Goal: Task Accomplishment & Management: Use online tool/utility

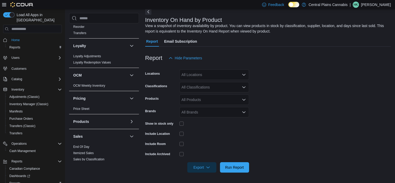
scroll to position [286, 0]
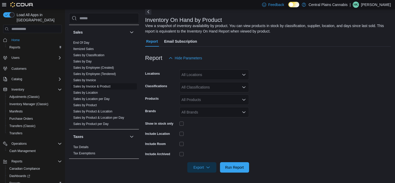
click at [105, 86] on link "Sales by Invoice & Product" at bounding box center [91, 86] width 37 height 4
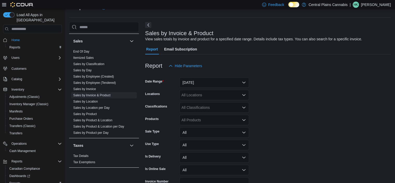
scroll to position [12, 0]
click at [194, 81] on button "Yesterday" at bounding box center [215, 83] width 70 height 10
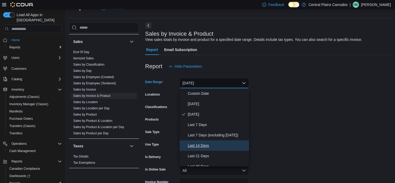
click at [200, 145] on span "Last 14 Days" at bounding box center [217, 145] width 59 height 6
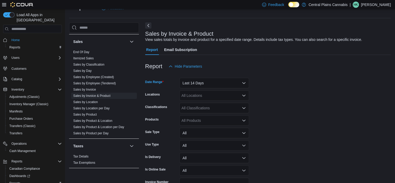
click at [196, 122] on div "All Products" at bounding box center [215, 120] width 70 height 10
click at [196, 122] on div "*****" at bounding box center [215, 120] width 70 height 10
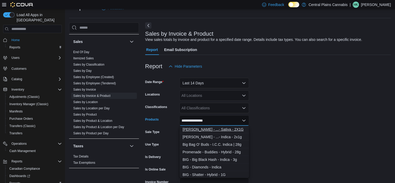
type input "**********"
click at [235, 128] on div "Buddy Blooms - ...- Sativa - 2X1G" at bounding box center [214, 129] width 63 height 5
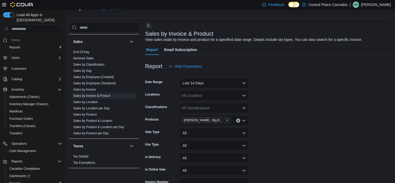
click at [284, 127] on form "Date Range Last 14 Days Locations All Locations Classifications All Classificat…" at bounding box center [268, 136] width 246 height 131
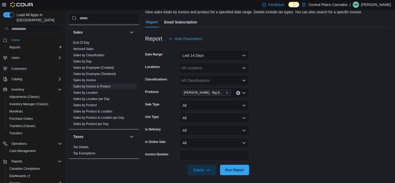
scroll to position [42, 0]
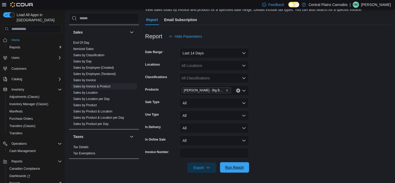
click at [233, 168] on span "Run Report" at bounding box center [234, 167] width 19 height 5
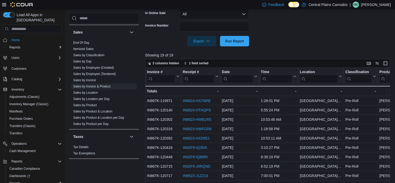
scroll to position [38, 0]
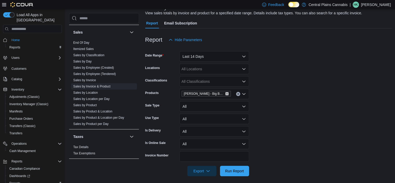
click at [227, 92] on icon "Remove Buddy Blooms - Big Buddy Sativa Pre-Roll - Sativa - 2X1G from selection …" at bounding box center [227, 93] width 3 height 3
click at [227, 92] on div "All Products Combo box. Selected. Combo box input. All Products. Type some text…" at bounding box center [215, 94] width 70 height 10
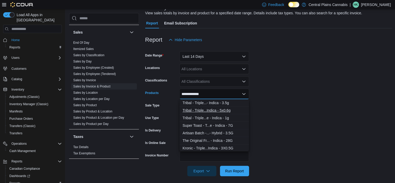
type input "**********"
click at [224, 108] on div "Tribal - Triple...Indica - 5x0.6g" at bounding box center [214, 110] width 63 height 5
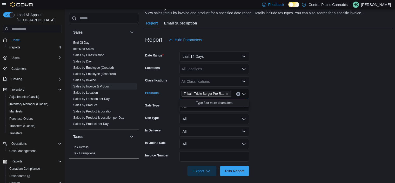
click at [322, 115] on form "Date Range Last 14 Days Locations All Locations Classifications All Classificat…" at bounding box center [268, 110] width 247 height 131
click at [232, 166] on span "Run Report" at bounding box center [234, 170] width 23 height 10
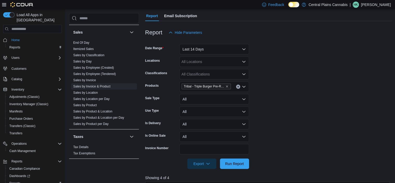
scroll to position [12, 0]
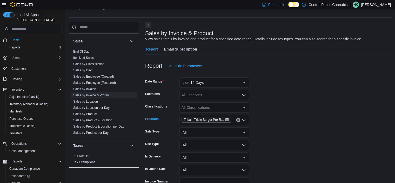
click at [227, 118] on icon "Remove Tribal - Triple Burger Pre-Roll - Indica - 5x0.6g from selection in this…" at bounding box center [227, 119] width 3 height 3
click at [227, 118] on div "All Products" at bounding box center [215, 120] width 70 height 10
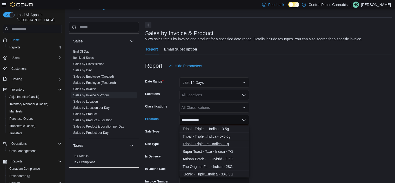
type input "**********"
click at [229, 140] on button "Tribal - Triple...e - Indica - 1g" at bounding box center [215, 144] width 70 height 8
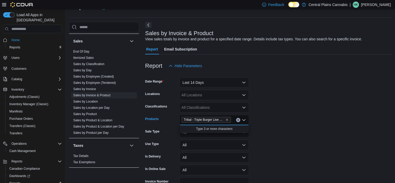
click at [289, 119] on form "Date Range Last 14 Days Locations All Locations Classifications All Classificat…" at bounding box center [268, 136] width 247 height 131
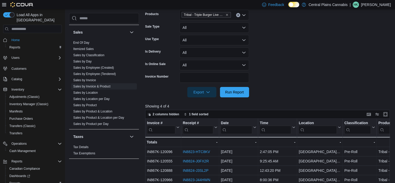
scroll to position [168, 0]
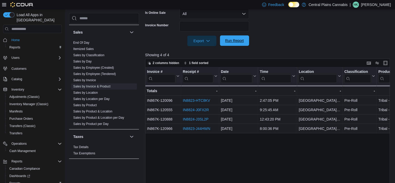
click at [233, 41] on span "Run Report" at bounding box center [234, 40] width 19 height 5
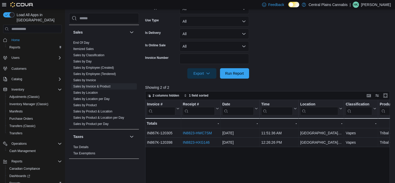
scroll to position [90, 0]
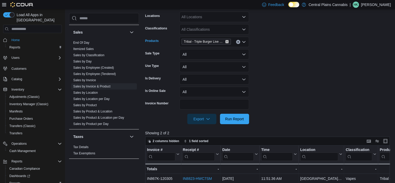
click at [227, 40] on icon "Remove Tribal - Triple Burger Live Resin 510 Thread Cartridge - Indica - 1g fro…" at bounding box center [227, 41] width 3 height 3
click at [227, 40] on div "Tribal - Triple Burger Live Resin 510 Thread Cartridge - Indica - 1g" at bounding box center [215, 42] width 70 height 10
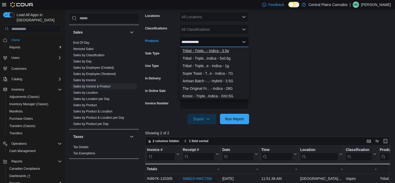
type input "**********"
click at [228, 50] on div "Tribal - Triple...- Indica - 3.5g" at bounding box center [214, 50] width 63 height 5
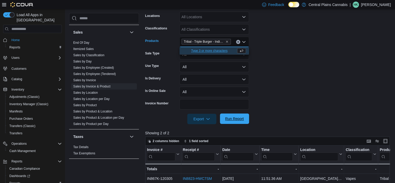
click at [237, 117] on span "Run Report" at bounding box center [234, 118] width 19 height 5
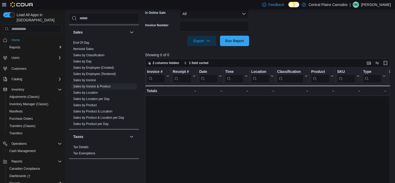
scroll to position [64, 0]
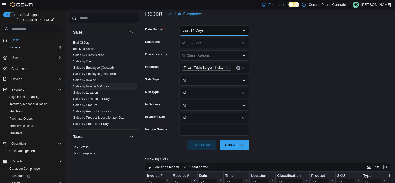
click at [210, 32] on button "Last 14 Days" at bounding box center [215, 30] width 70 height 10
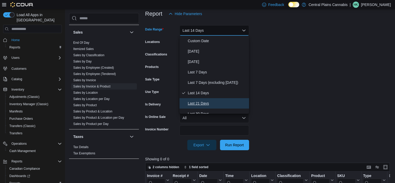
click at [220, 99] on button "Last 21 Days" at bounding box center [215, 103] width 70 height 10
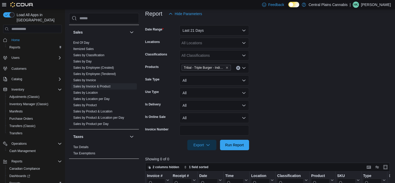
click at [287, 100] on form "Date Range Last 21 Days Locations All Locations Classifications All Classificat…" at bounding box center [268, 84] width 247 height 131
click at [234, 148] on span "Run Report" at bounding box center [234, 144] width 23 height 10
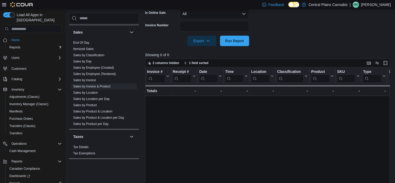
scroll to position [12, 0]
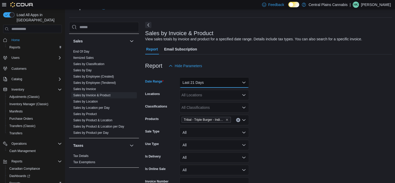
click at [223, 82] on button "Last 21 Days" at bounding box center [215, 82] width 70 height 10
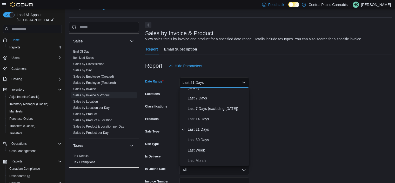
scroll to position [52, 0]
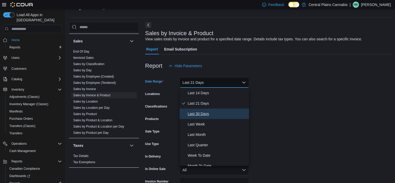
click at [221, 112] on span "Last 30 Days" at bounding box center [217, 113] width 59 height 6
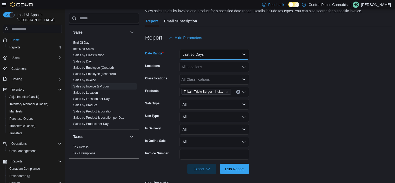
scroll to position [64, 0]
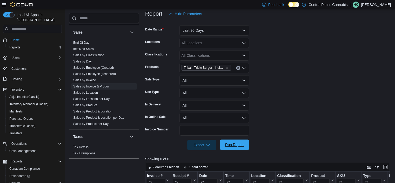
click at [240, 144] on span "Run Report" at bounding box center [234, 144] width 19 height 5
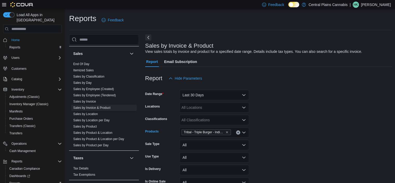
click at [238, 132] on icon "Clear input" at bounding box center [238, 132] width 1 height 1
click at [232, 132] on div "All Products Combo box. Selected. Combo box input. All Products. Type some text…" at bounding box center [215, 132] width 70 height 10
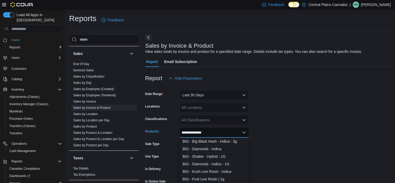
click at [198, 130] on input "**********" at bounding box center [195, 132] width 26 height 6
type input "**********"
click at [232, 139] on div "Buddy Blooms - ...- Indica - 2x1g" at bounding box center [214, 141] width 63 height 5
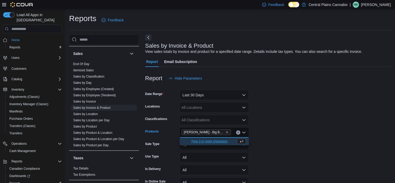
click at [289, 126] on form "Date Range Last 30 Days Locations All Locations Classifications All Classificat…" at bounding box center [268, 148] width 247 height 131
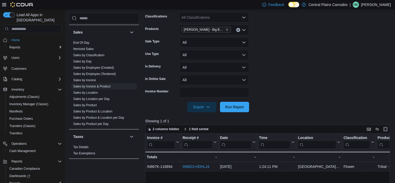
scroll to position [156, 0]
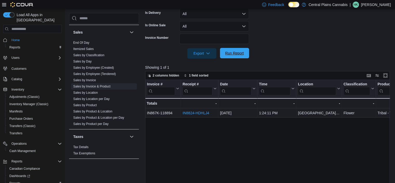
click at [233, 54] on span "Run Report" at bounding box center [234, 52] width 19 height 5
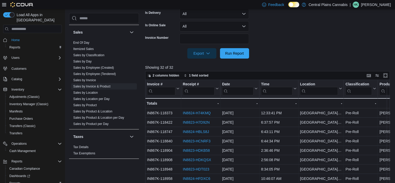
scroll to position [26, 0]
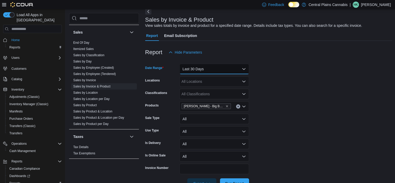
click at [205, 70] on button "Last 30 Days" at bounding box center [215, 69] width 70 height 10
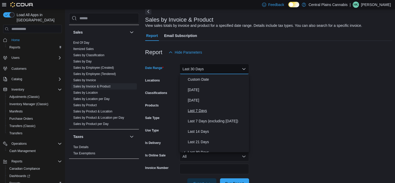
scroll to position [5, 0]
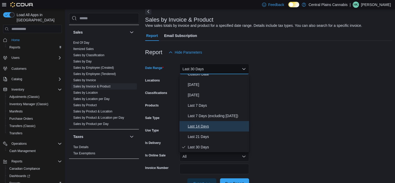
click at [207, 124] on span "Last 14 Days" at bounding box center [217, 126] width 59 height 6
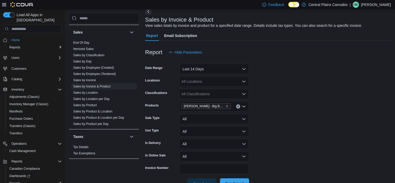
click at [296, 113] on form "Date Range Last 14 Days Locations All Locations Classifications All Classificat…" at bounding box center [268, 122] width 247 height 131
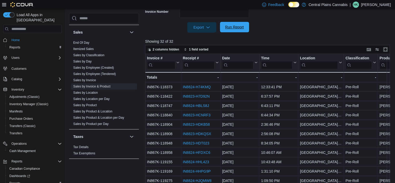
click at [231, 30] on span "Run Report" at bounding box center [234, 27] width 23 height 10
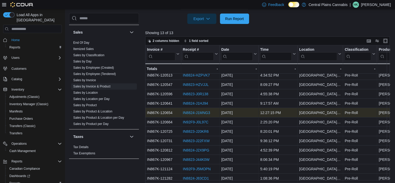
scroll to position [194, 0]
